Goal: Check status: Check status

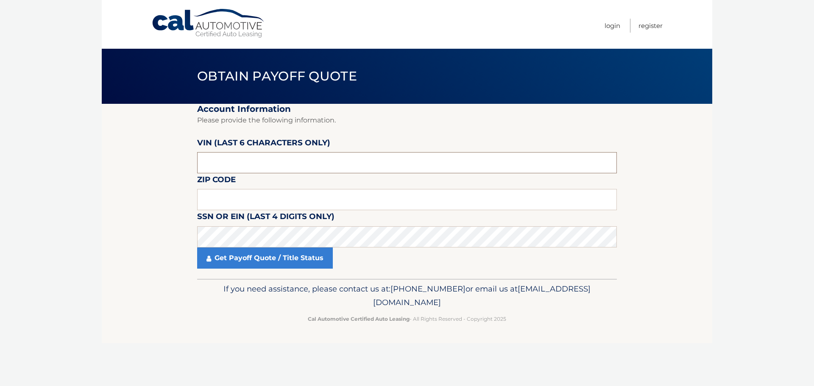
click at [240, 156] on input "text" at bounding box center [407, 162] width 420 height 21
type input "2*****"
type input "p25536"
click at [241, 199] on input "text" at bounding box center [407, 199] width 420 height 21
type input "07628"
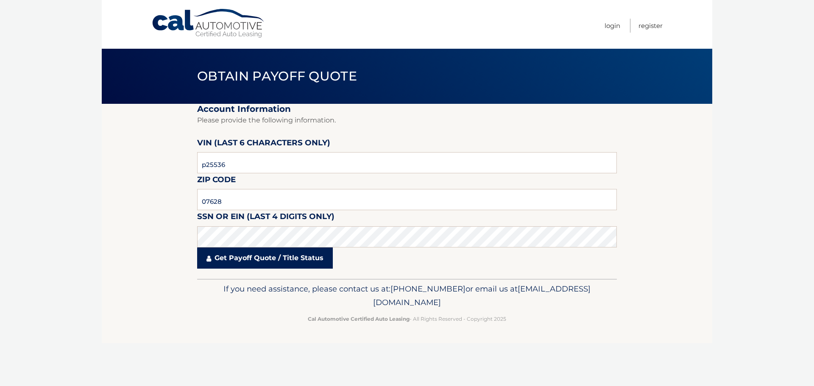
click at [256, 258] on link "Get Payoff Quote / Title Status" at bounding box center [265, 258] width 136 height 21
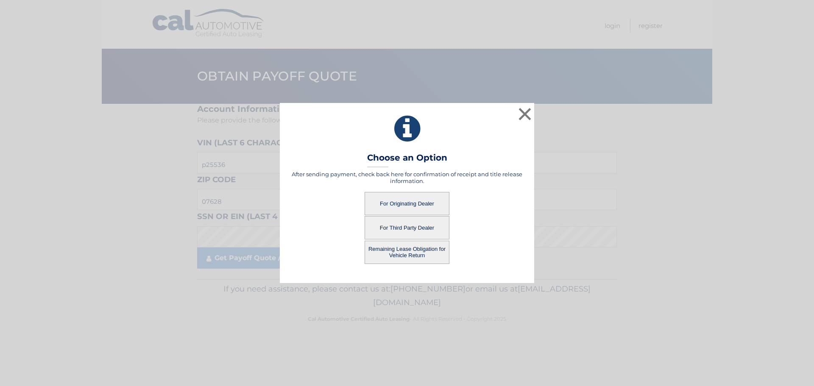
drag, startPoint x: 404, startPoint y: 203, endPoint x: 404, endPoint y: 229, distance: 26.3
click at [404, 229] on div "After sending payment, check back here for confirmation of receipt and title re…" at bounding box center [406, 217] width 233 height 93
click at [403, 226] on button "For Third Party Dealer" at bounding box center [407, 227] width 85 height 23
click at [412, 231] on button "For Third Party Dealer" at bounding box center [407, 227] width 85 height 23
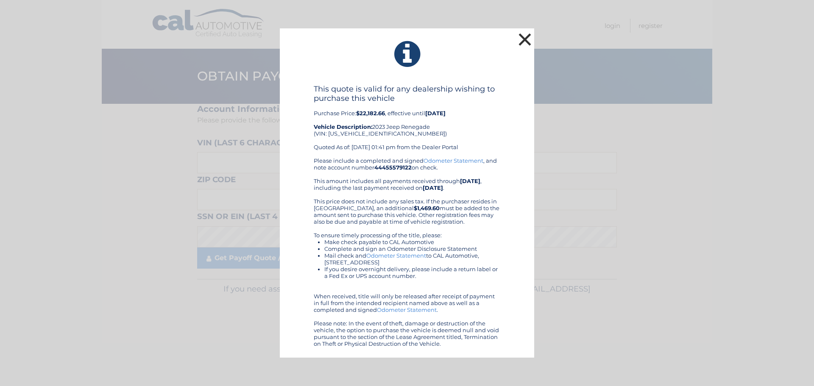
click at [521, 40] on button "×" at bounding box center [524, 39] width 17 height 17
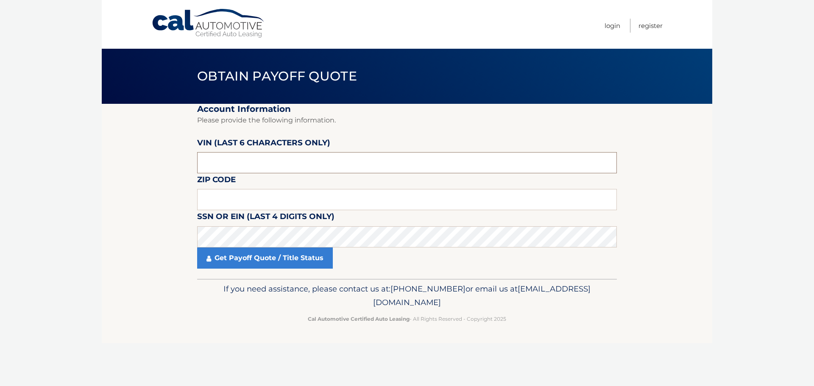
click at [226, 164] on input "text" at bounding box center [407, 162] width 420 height 21
type input "p25536"
click at [206, 201] on input "text" at bounding box center [407, 199] width 420 height 21
type input "07628"
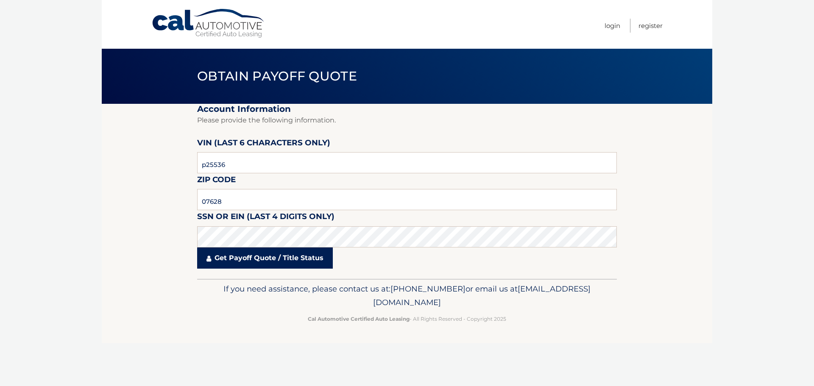
click at [228, 265] on link "Get Payoff Quote / Title Status" at bounding box center [265, 258] width 136 height 21
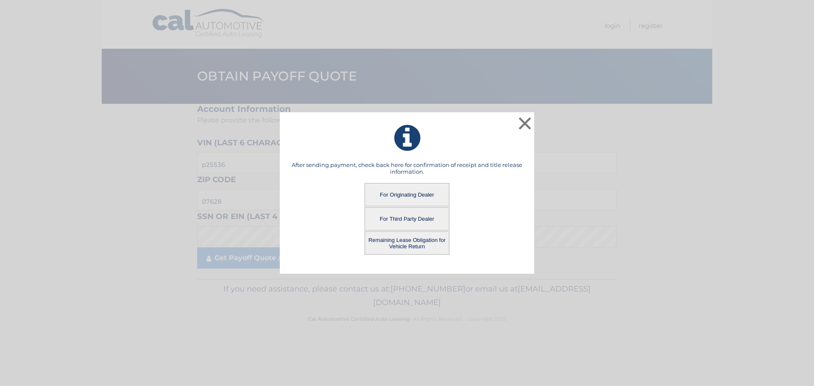
click at [398, 196] on button "For Originating Dealer" at bounding box center [407, 194] width 85 height 23
click at [420, 187] on button "For Originating Dealer" at bounding box center [407, 194] width 85 height 23
click at [418, 189] on button "For Originating Dealer" at bounding box center [407, 194] width 85 height 23
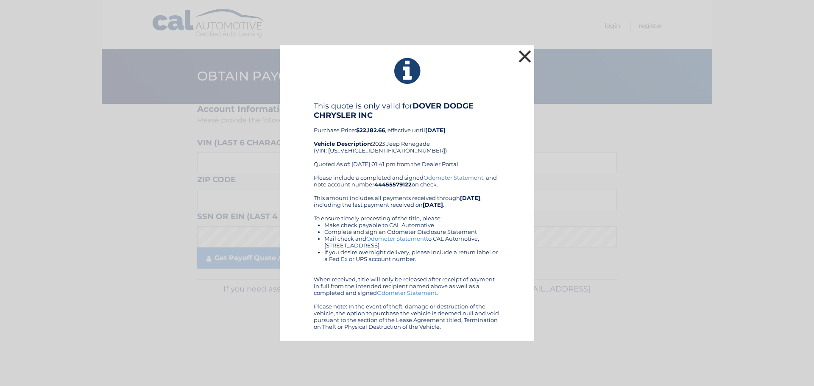
drag, startPoint x: 521, startPoint y: 59, endPoint x: 528, endPoint y: 54, distance: 7.9
click at [523, 59] on button "×" at bounding box center [524, 56] width 17 height 17
